Goal: Information Seeking & Learning: Learn about a topic

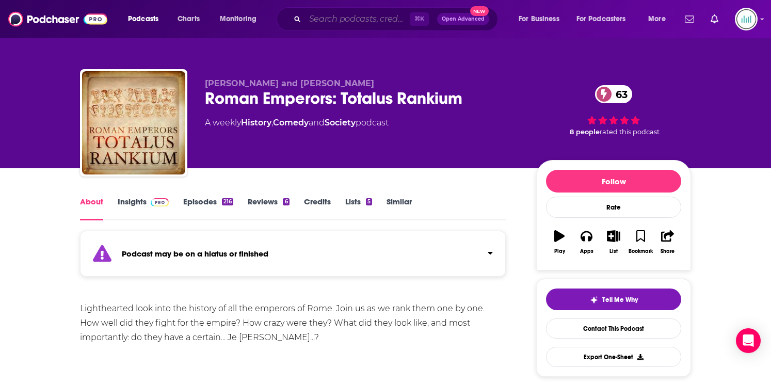
click at [342, 21] on input "Search podcasts, credits, & more..." at bounding box center [357, 19] width 105 height 17
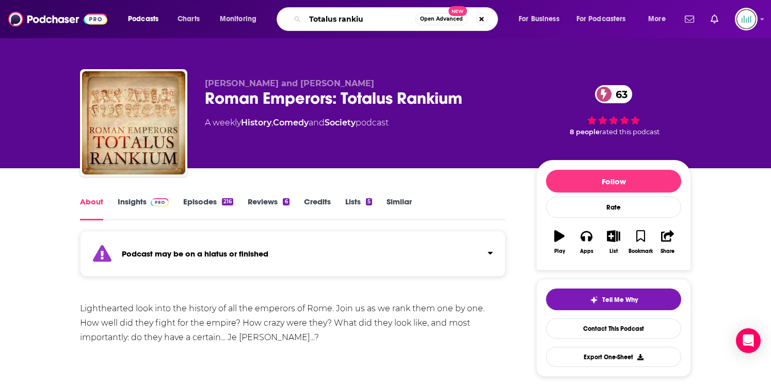
type input "Totalus rankium"
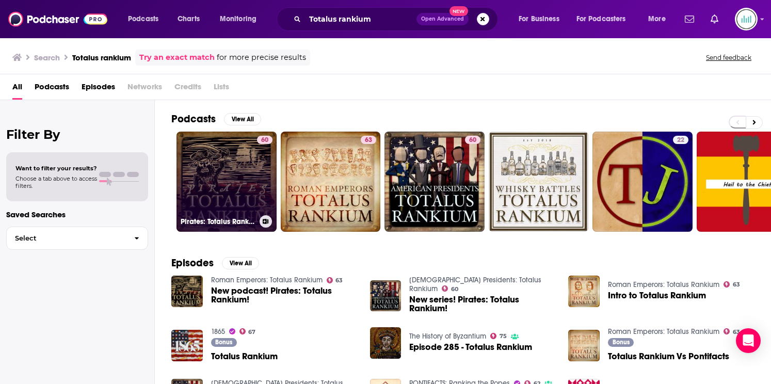
click at [261, 181] on div "60" at bounding box center [264, 175] width 15 height 79
click at [223, 173] on link "60 Pirates: Totalus Rankium" at bounding box center [226, 182] width 100 height 100
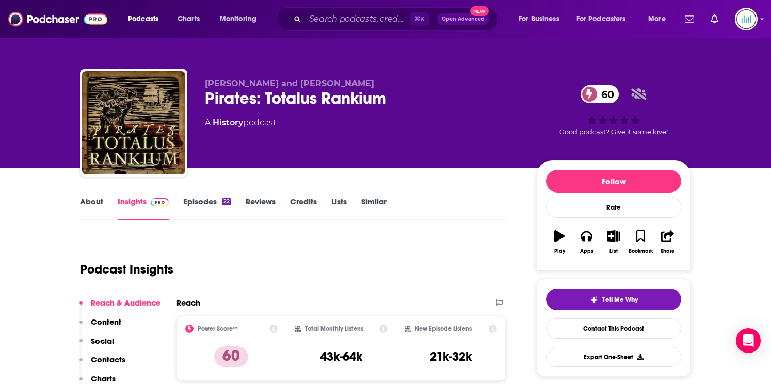
click at [98, 200] on link "About" at bounding box center [91, 209] width 23 height 24
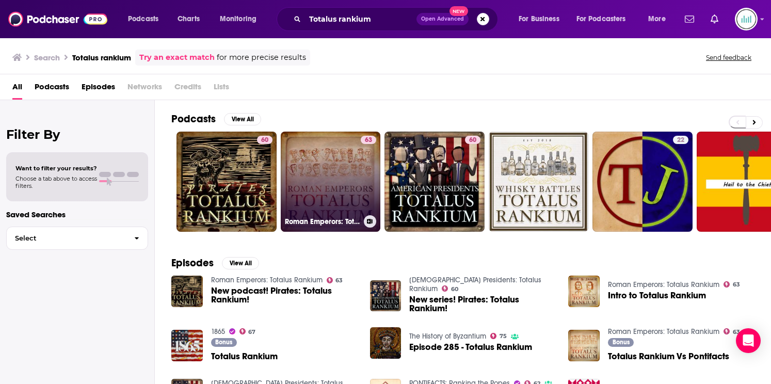
click at [337, 189] on link "63 Roman Emperors: Totalus Rankium" at bounding box center [331, 182] width 100 height 100
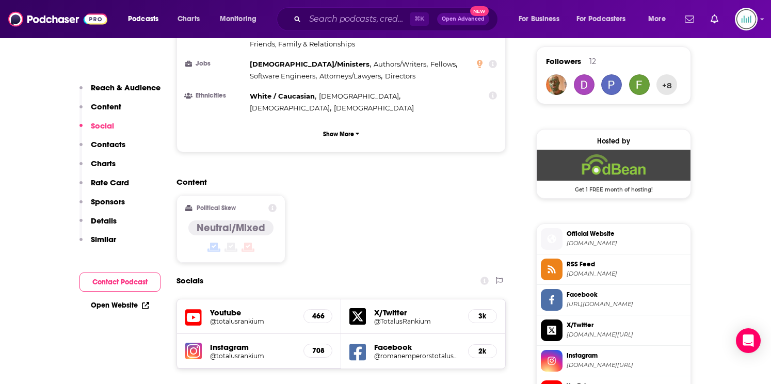
scroll to position [965, 0]
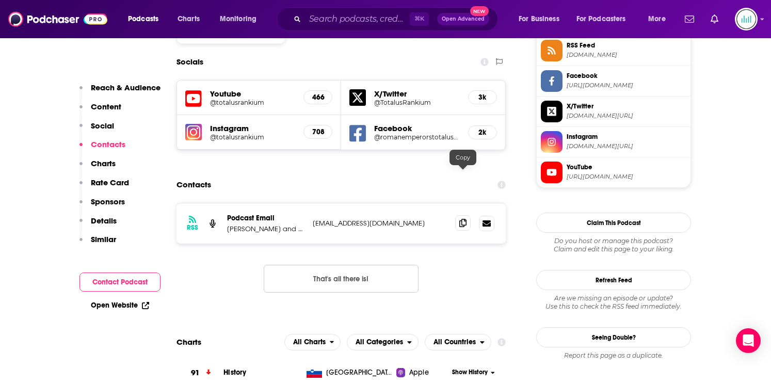
click at [459, 219] on icon at bounding box center [462, 223] width 7 height 8
